Goal: Task Accomplishment & Management: Manage account settings

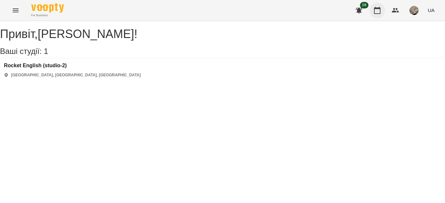
drag, startPoint x: 379, startPoint y: 8, endPoint x: 374, endPoint y: 8, distance: 4.9
click at [378, 8] on icon "button" at bounding box center [377, 10] width 7 height 7
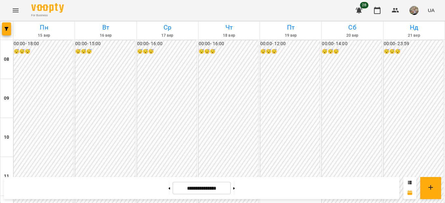
scroll to position [349, 0]
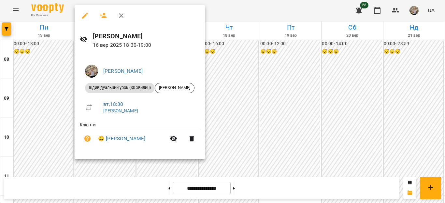
drag, startPoint x: 243, startPoint y: 147, endPoint x: 192, endPoint y: 140, distance: 51.0
click at [243, 147] on div at bounding box center [222, 101] width 445 height 203
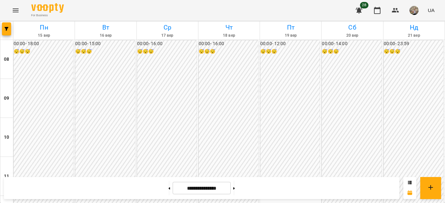
scroll to position [211, 0]
